Goal: Transaction & Acquisition: Purchase product/service

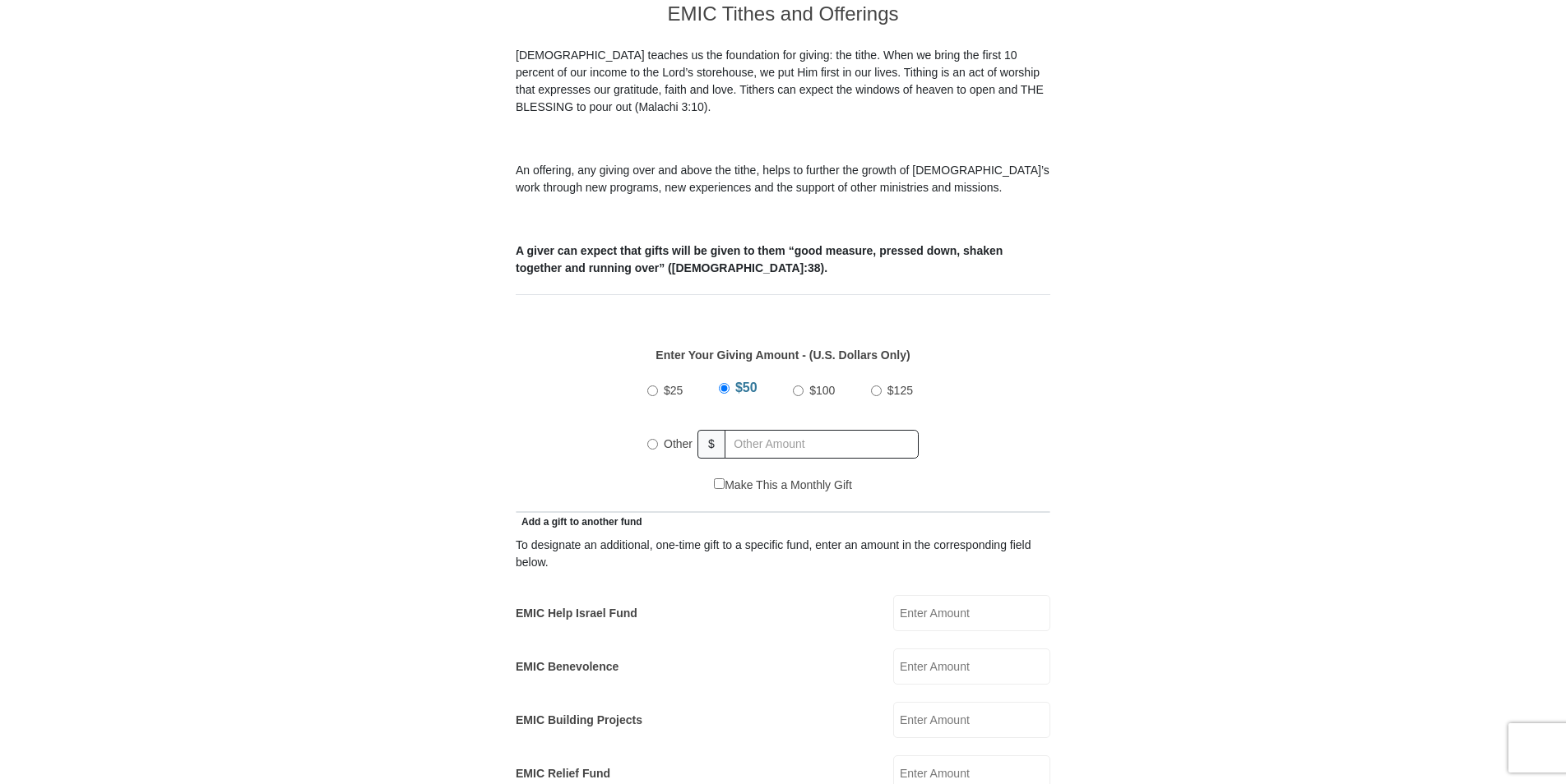
scroll to position [493, 0]
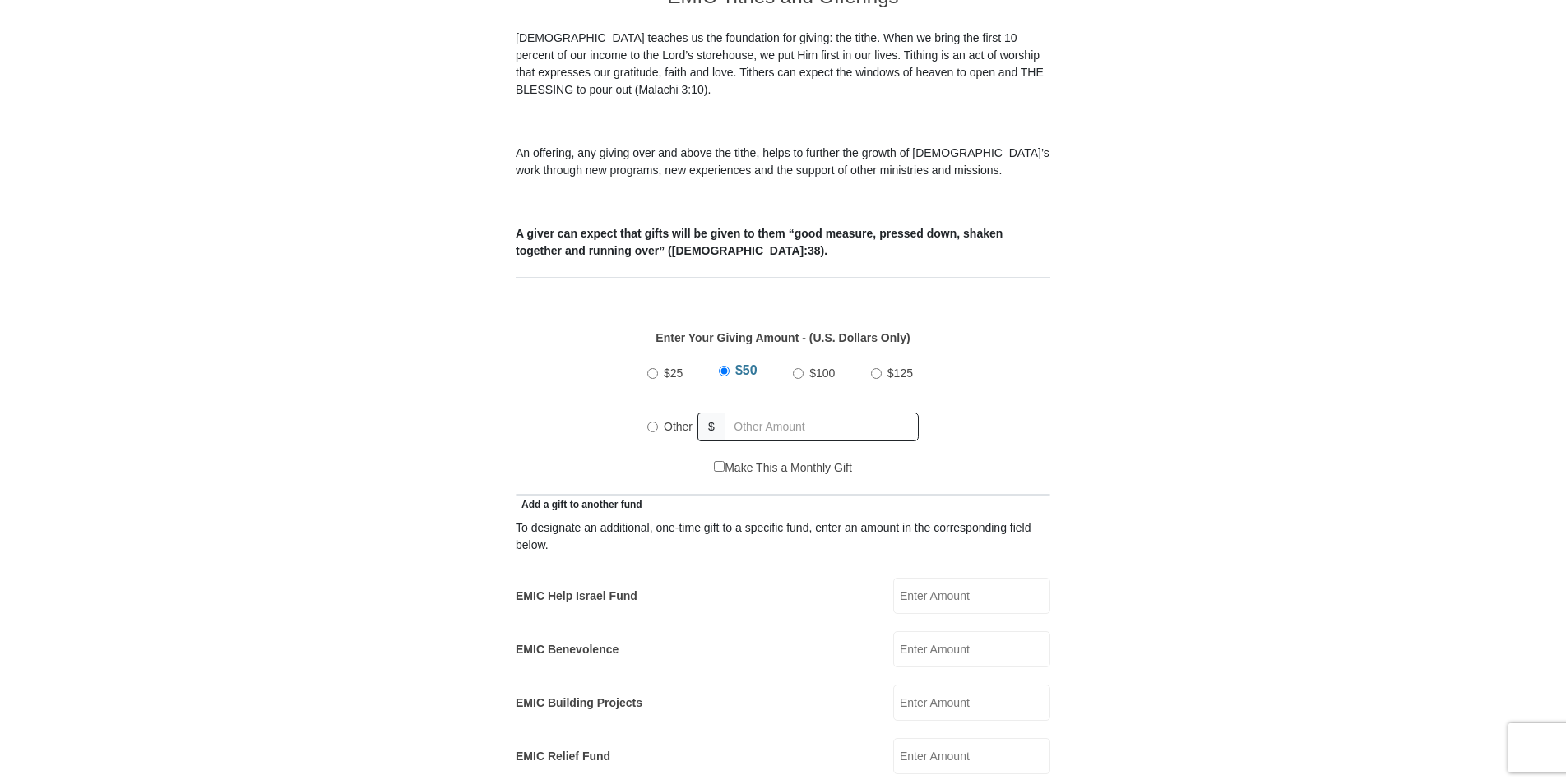
click at [651, 421] on input "Other" at bounding box center [652, 427] width 11 height 11
radio input "true"
type input "1000"
click at [1146, 341] on form "[GEOGRAPHIC_DATA][DEMOGRAPHIC_DATA] Online Giving Because of gifts like yours, …" at bounding box center [783, 774] width 937 height 2404
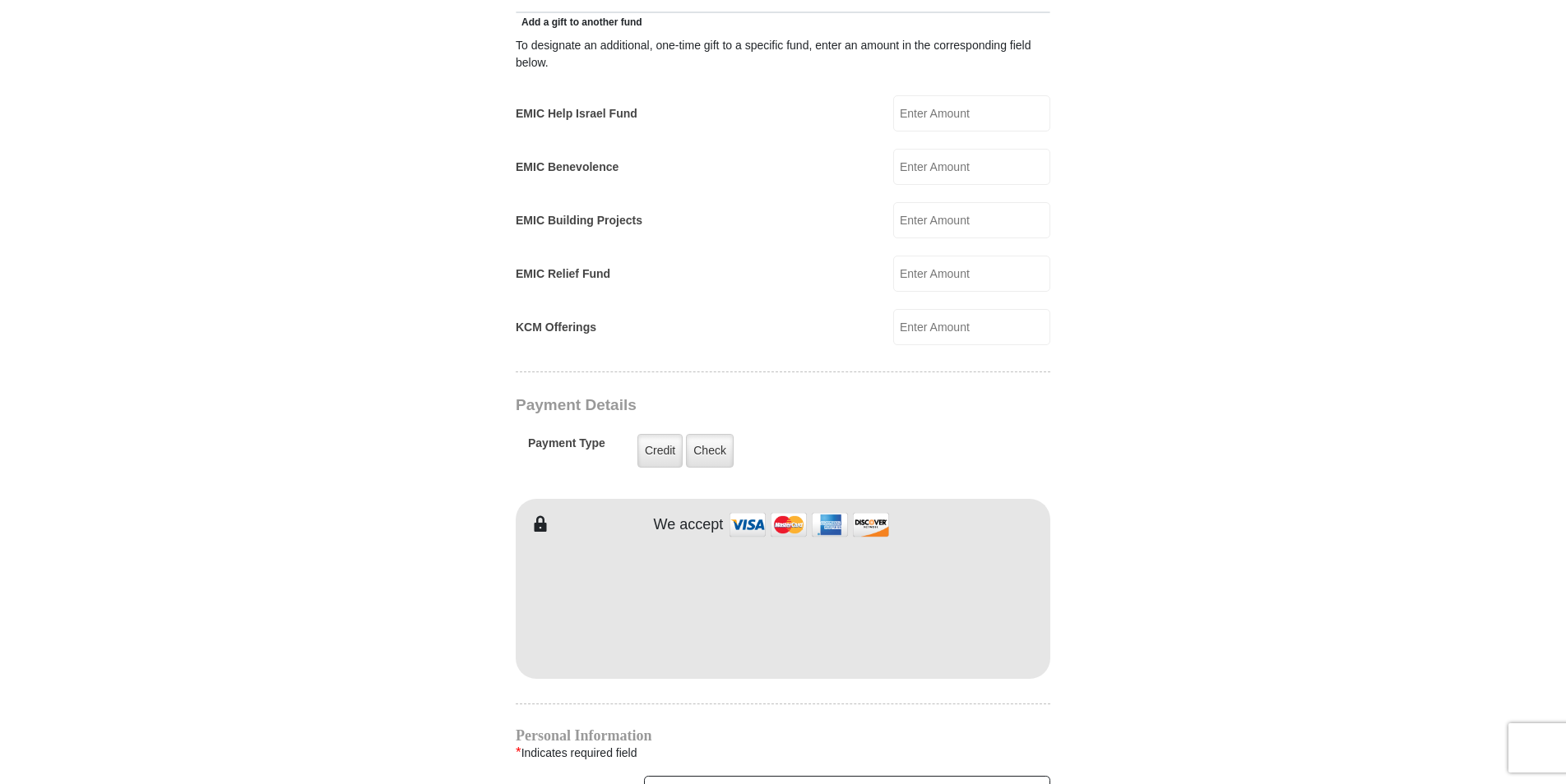
scroll to position [986, 0]
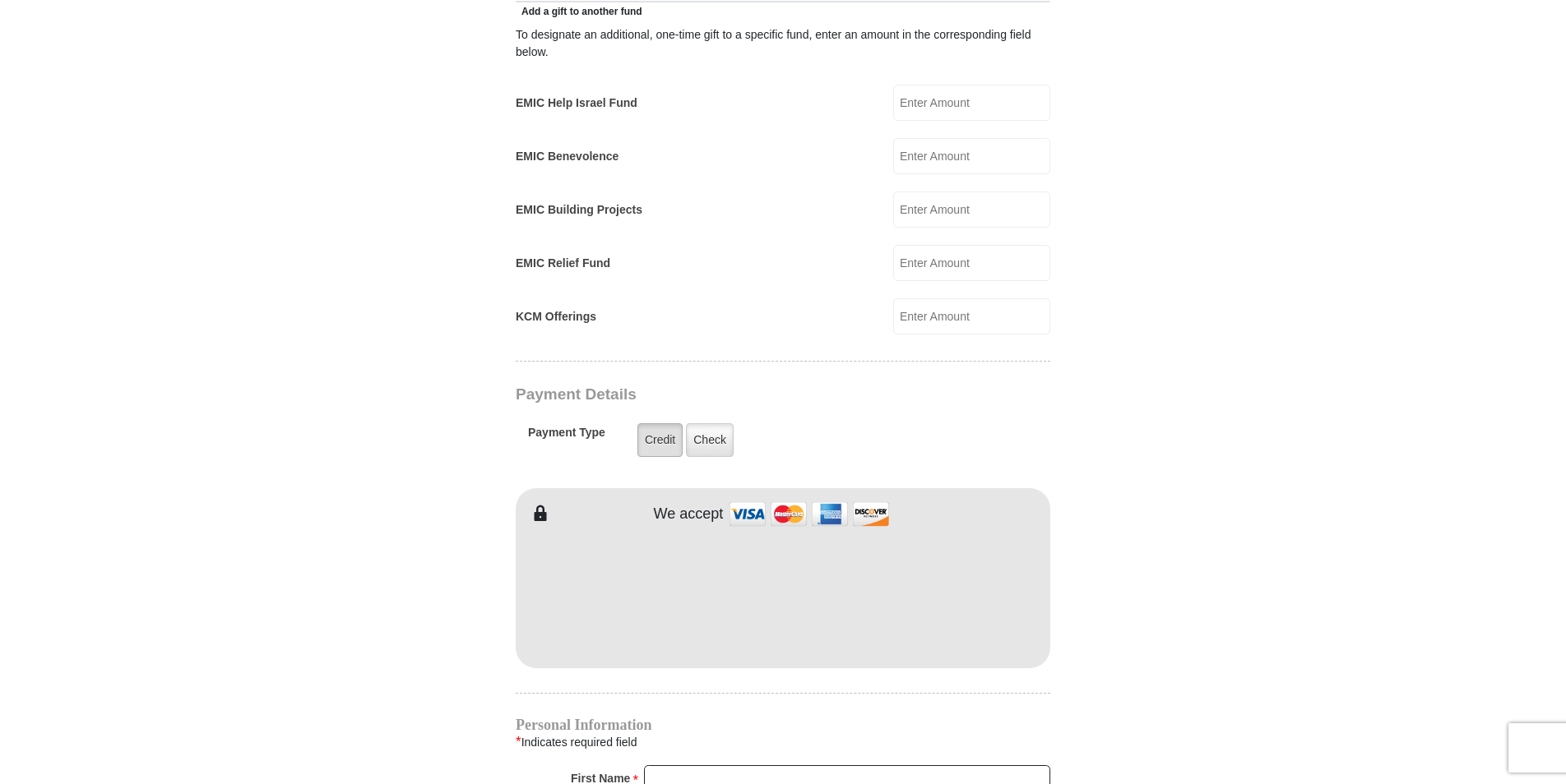
click at [667, 423] on label "Credit" at bounding box center [659, 440] width 45 height 33
click at [0, 0] on input "Credit" at bounding box center [0, 0] width 0 height 0
click at [1328, 451] on body "[GEOGRAPHIC_DATA][DEMOGRAPHIC_DATA] Online Giving Because of gifts like yours, …" at bounding box center [783, 505] width 1566 height 2983
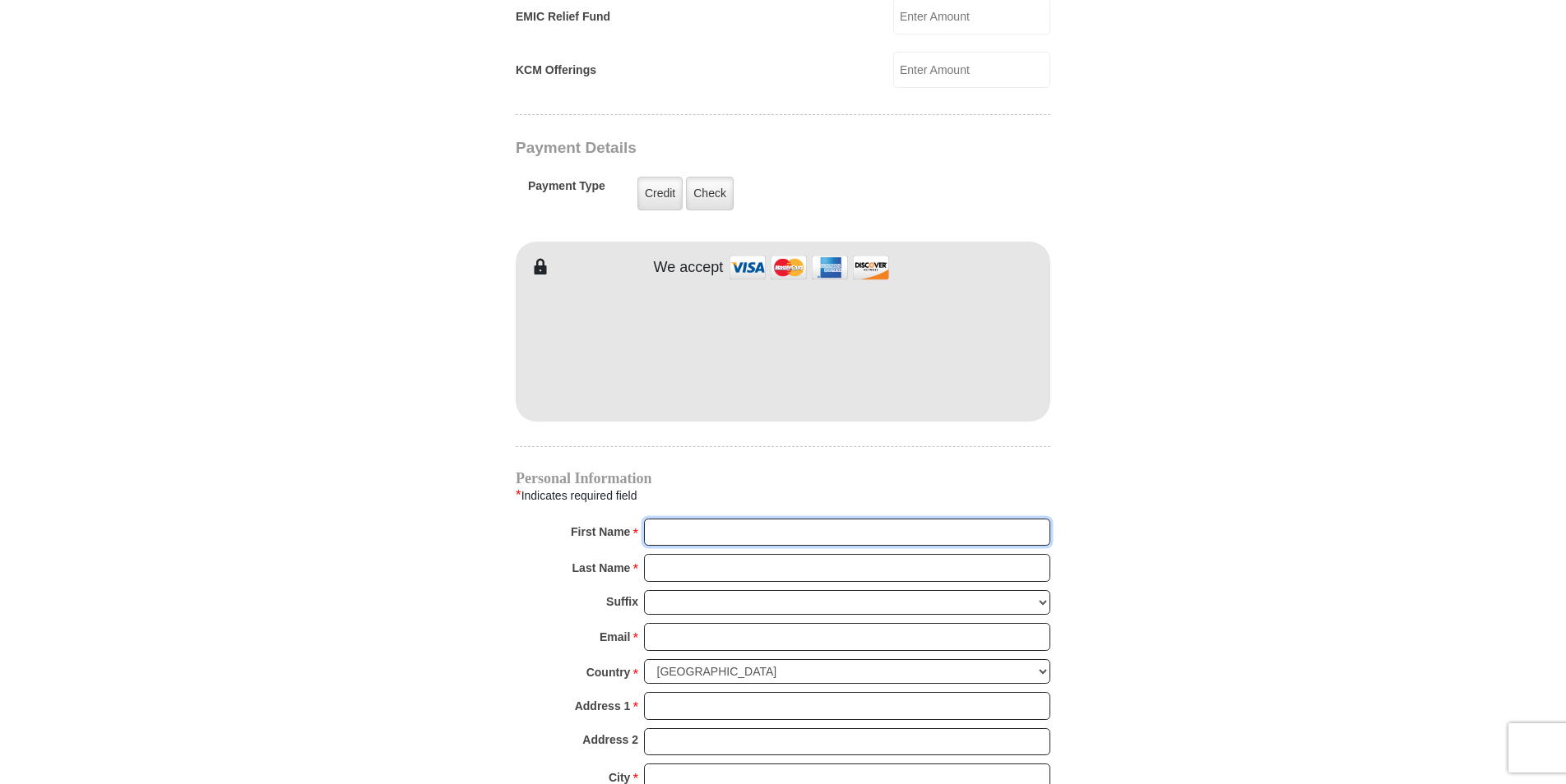
click at [864, 518] on input "First Name *" at bounding box center [846, 532] width 406 height 28
type input "[PERSON_NAME]"
type input "20"
type input "[PERSON_NAME]"
type input "[EMAIL_ADDRESS][DOMAIN_NAME]"
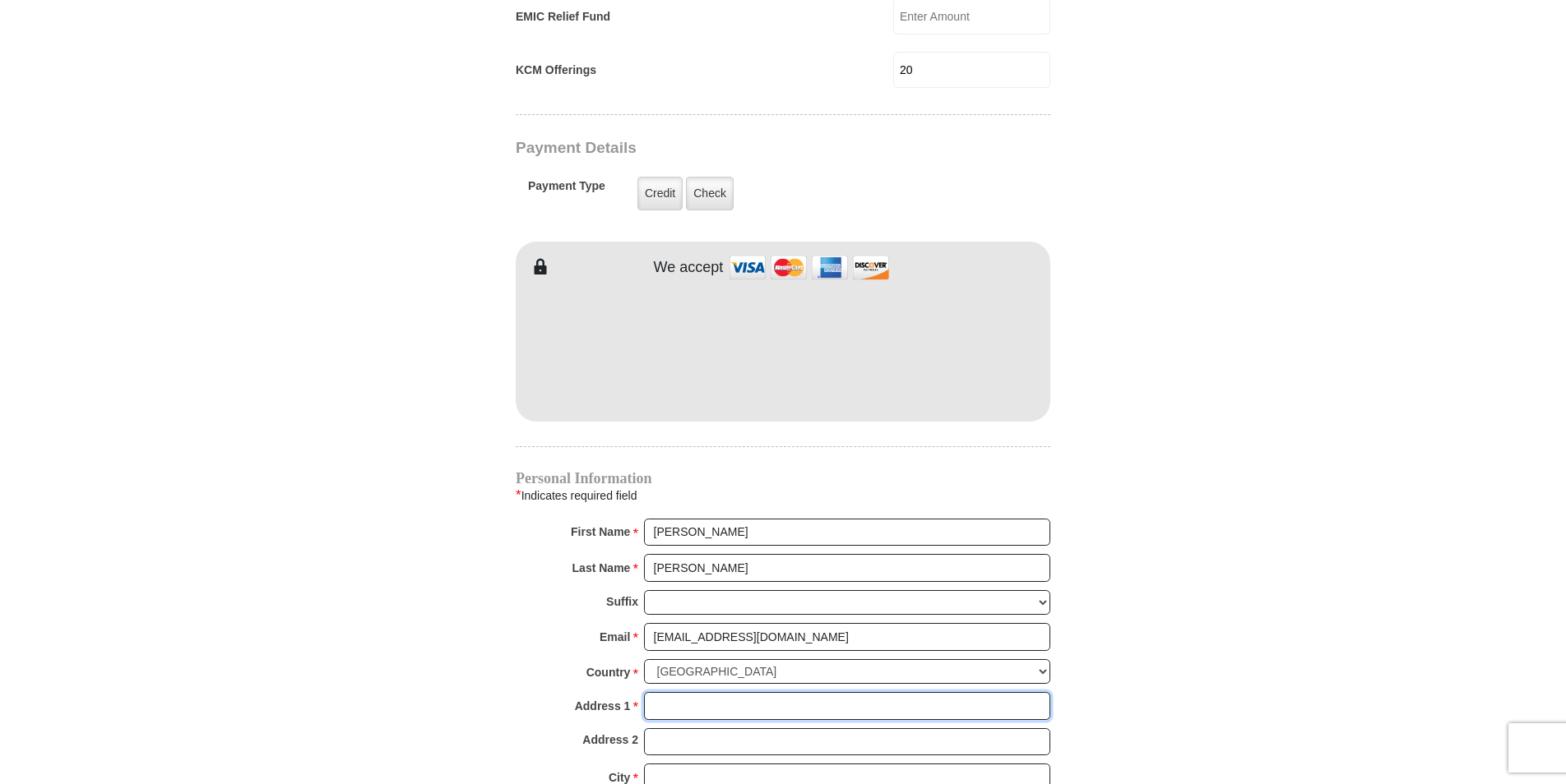
type input "[STREET_ADDRESS][PERSON_NAME]"
type input "Suite 108"
type input "[GEOGRAPHIC_DATA]"
select select "CA"
type input "90025"
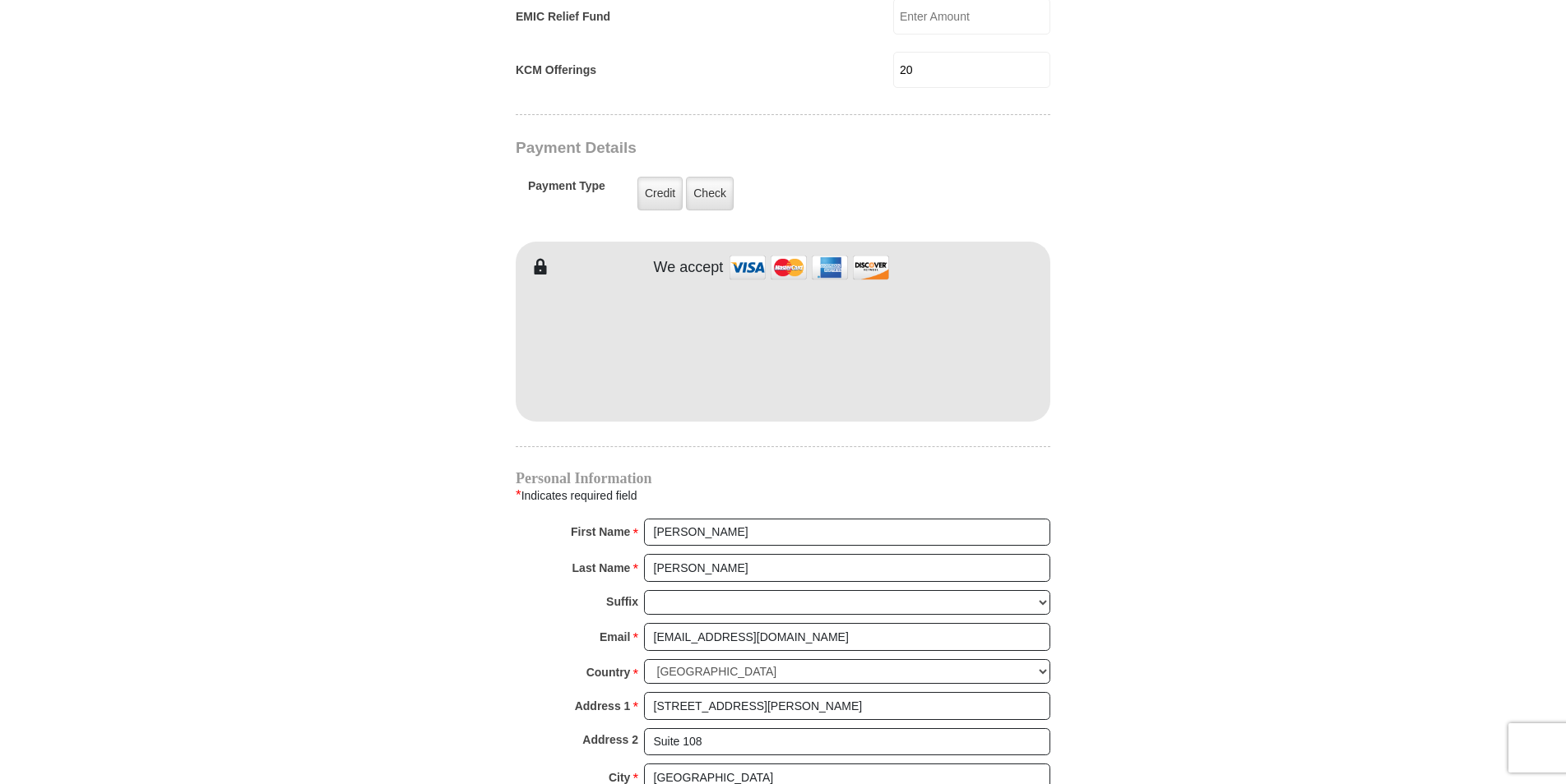
type input "3104449005"
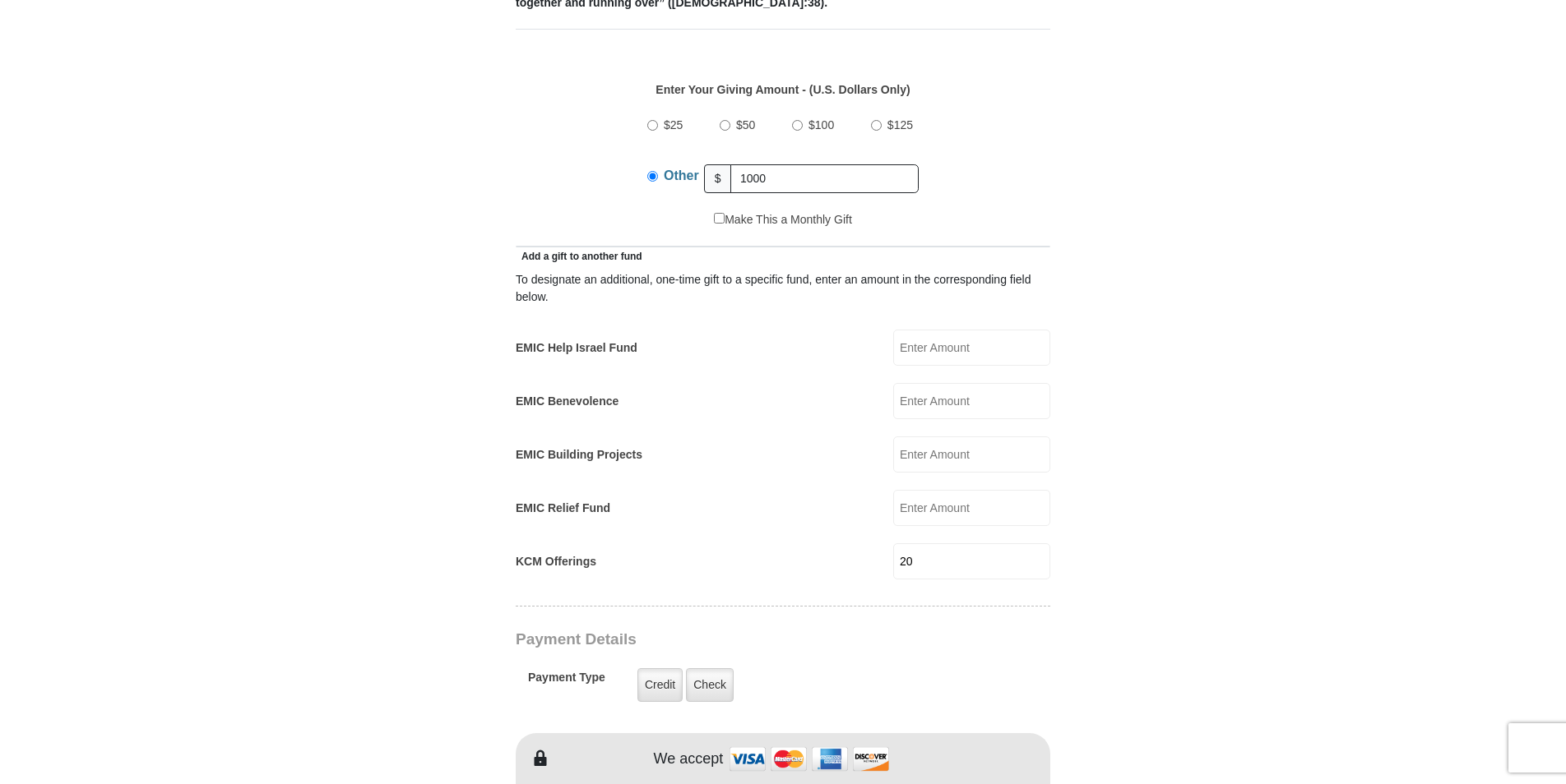
scroll to position [740, 0]
drag, startPoint x: 931, startPoint y: 539, endPoint x: 862, endPoint y: 546, distance: 69.4
click at [862, 546] on div "KCM Offerings 20 KCM Offerings Amount must be a valid number Make This a Monthl…" at bounding box center [783, 562] width 534 height 36
type input "0"
click at [1258, 414] on body "[GEOGRAPHIC_DATA][DEMOGRAPHIC_DATA] Online Giving Because of gifts like yours, …" at bounding box center [783, 765] width 1566 height 3010
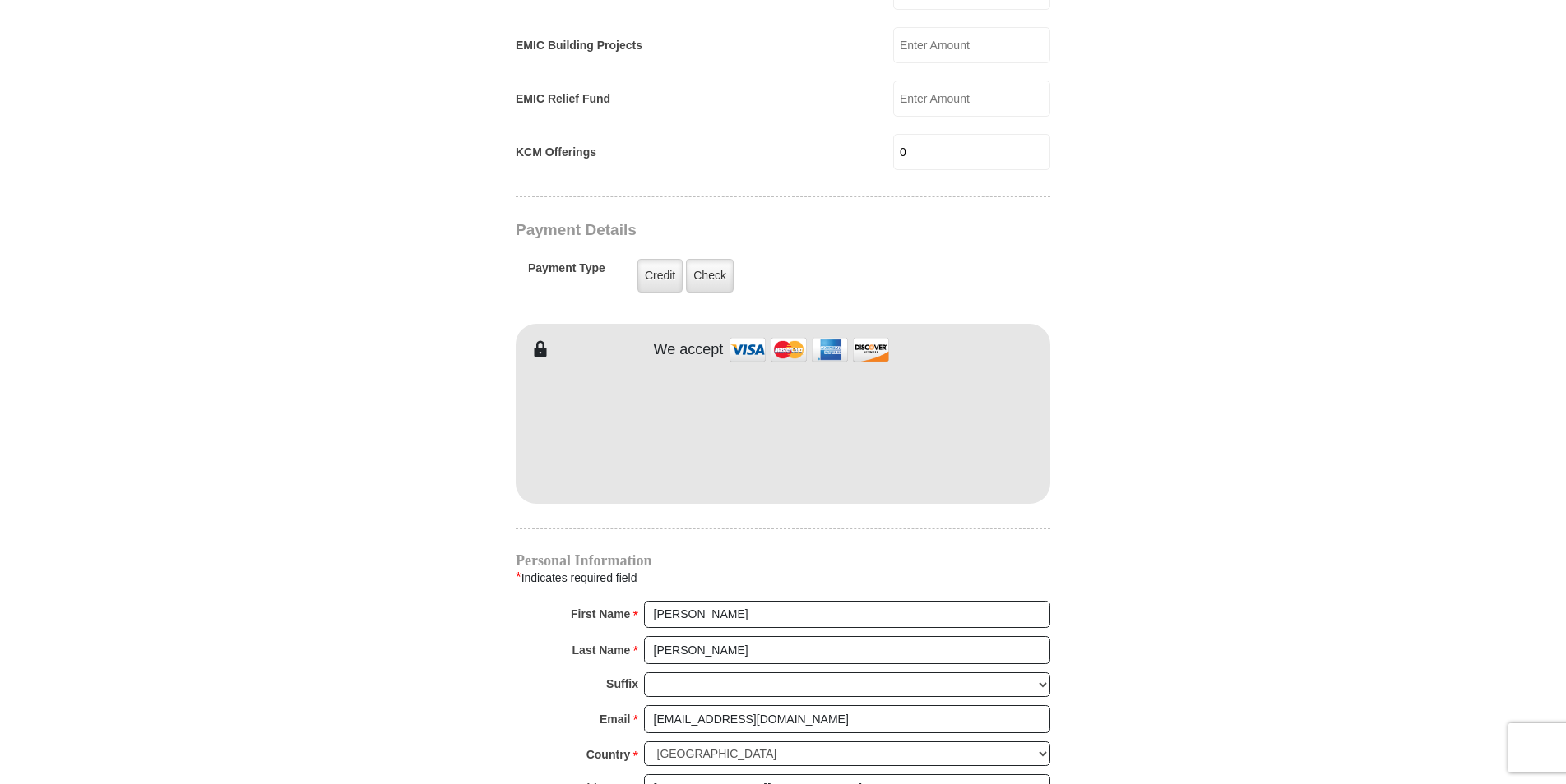
scroll to position [1726, 0]
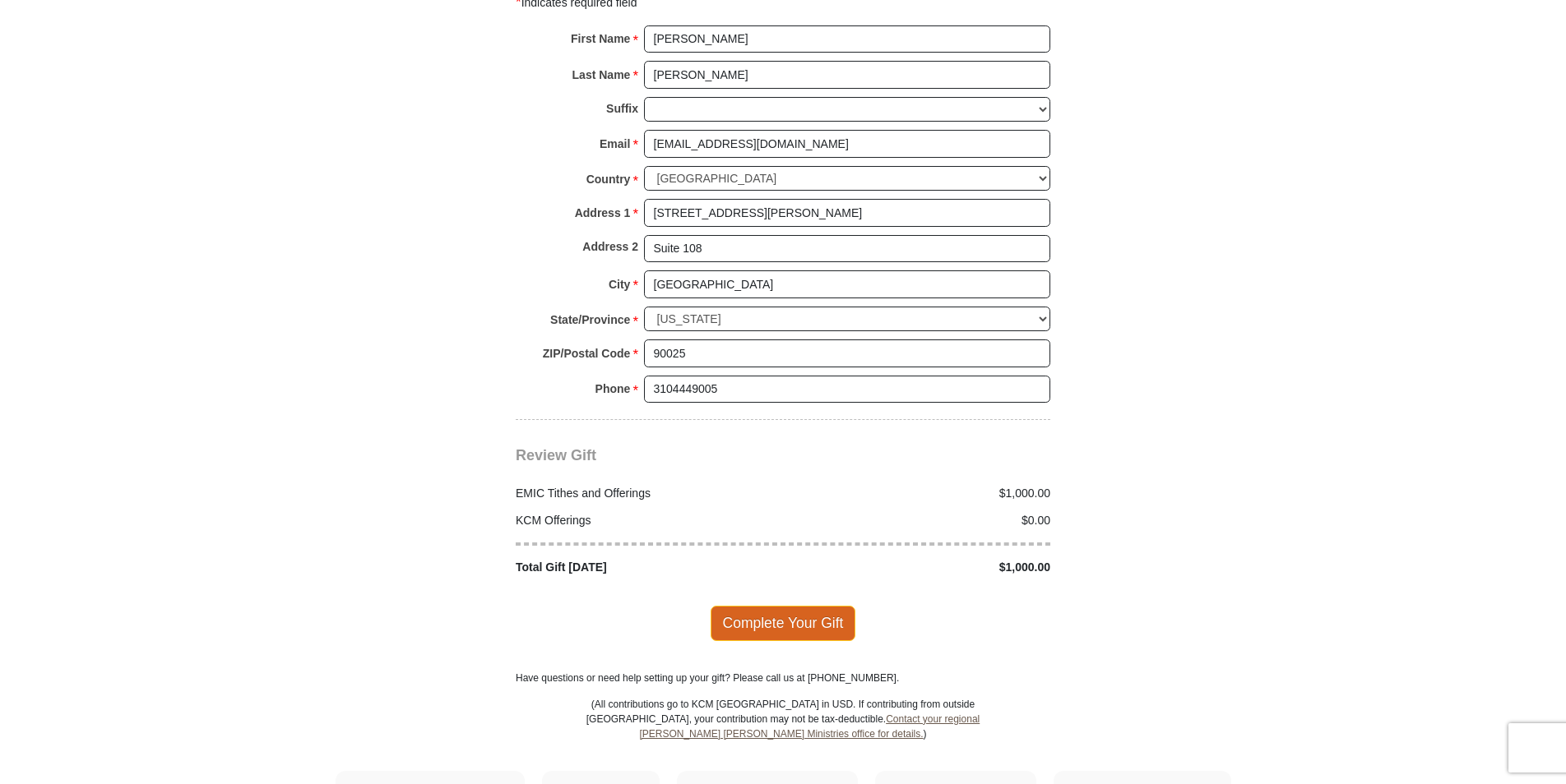
click at [739, 605] on span "Complete Your Gift" at bounding box center [783, 622] width 145 height 34
